Goal: Task Accomplishment & Management: Use online tool/utility

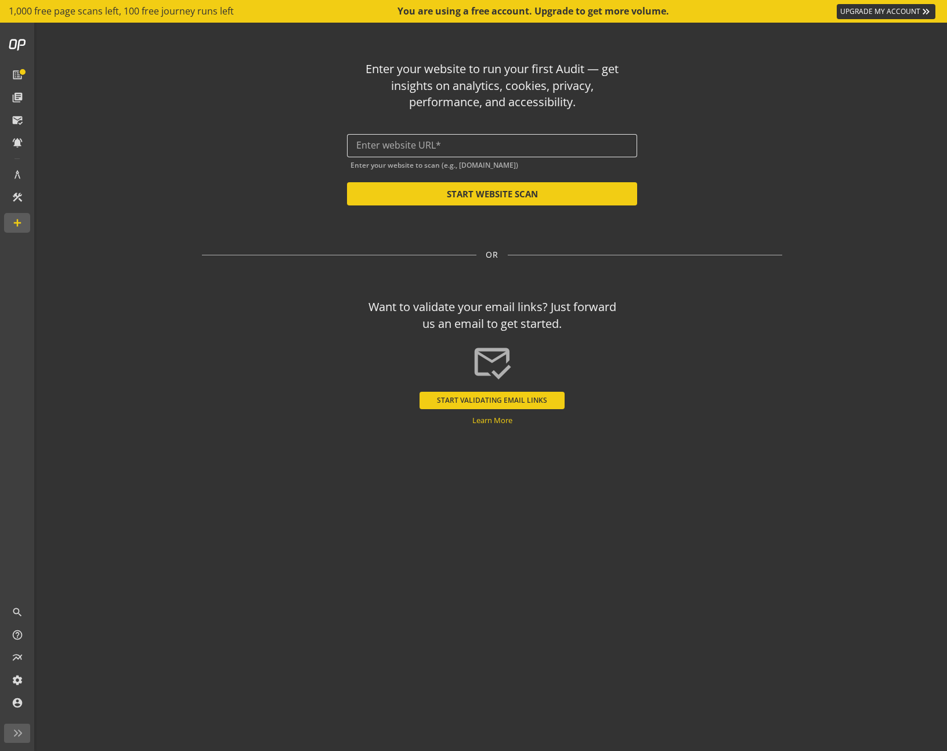
click at [452, 147] on input "text" at bounding box center [492, 145] width 272 height 11
click at [537, 173] on div "Enter your website to run your first Audit — get insights on analytics, cookies…" at bounding box center [492, 129] width 580 height 154
click at [528, 193] on button "START WEBSITE SCAN" at bounding box center [492, 193] width 290 height 23
type input "[URL][DOMAIN_NAME]"
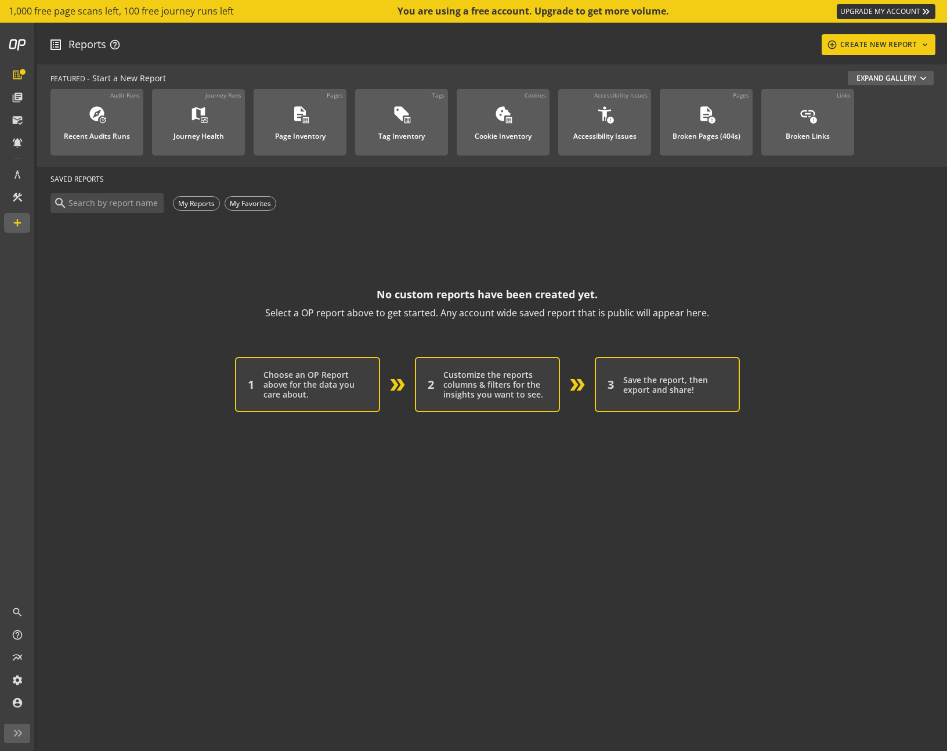
click at [483, 296] on p "No custom reports have been created yet." at bounding box center [487, 294] width 221 height 19
click at [477, 314] on p "Select a OP report above to get started. Any account wide saved report that is …" at bounding box center [487, 312] width 444 height 19
click at [137, 287] on div "No custom reports have been created yet. Select a OP report above to get starte…" at bounding box center [486, 303] width 873 height 37
